Goal: Task Accomplishment & Management: Use online tool/utility

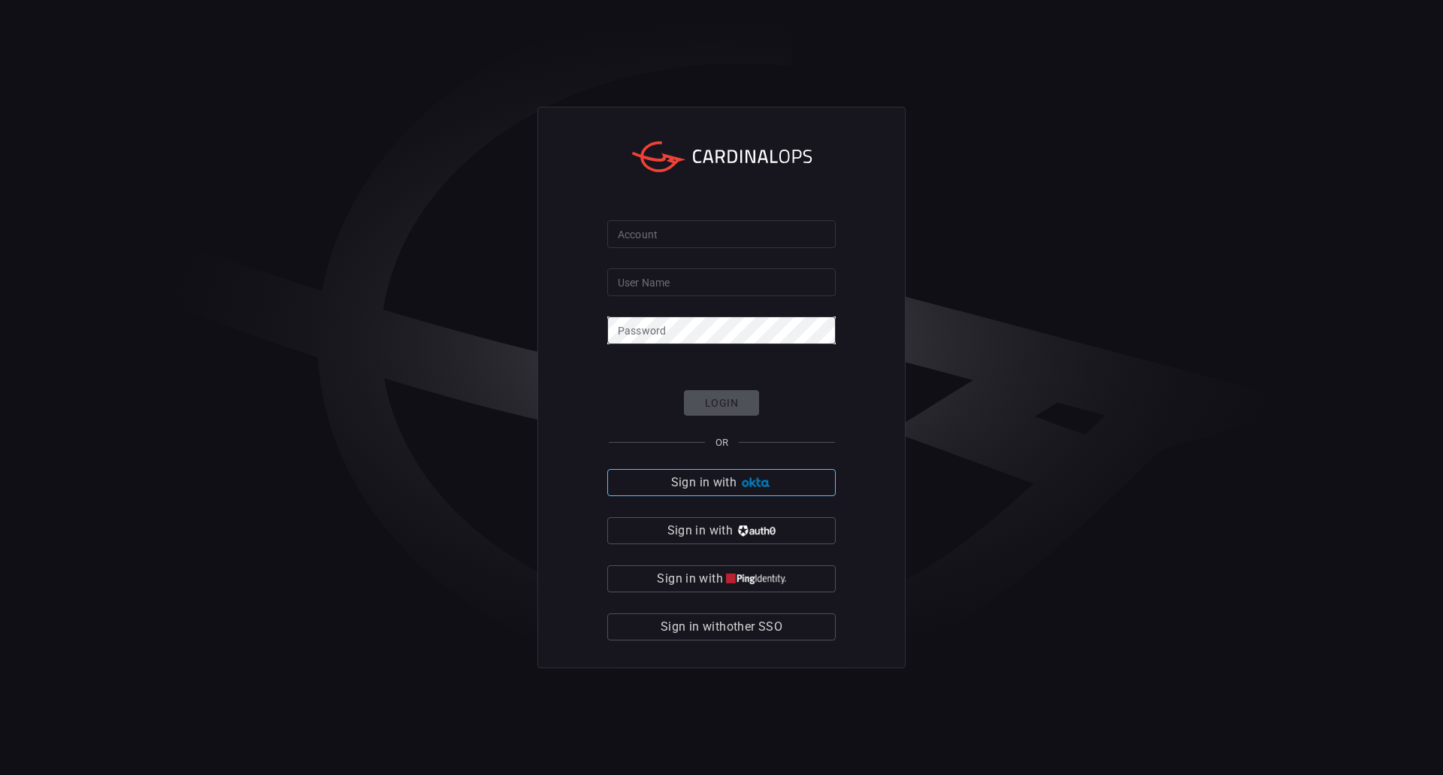
click at [762, 475] on button "Sign in with" at bounding box center [721, 482] width 228 height 27
